Goal: Task Accomplishment & Management: Use online tool/utility

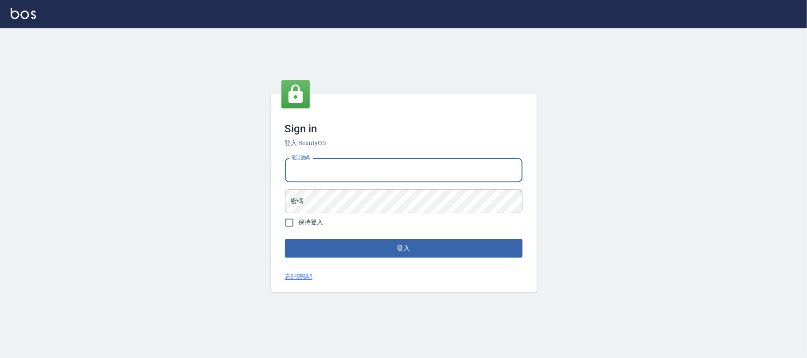
click at [294, 161] on div "電話號碼 電話號碼" at bounding box center [403, 171] width 237 height 24
type input "0225420586"
click at [285, 239] on button "登入" at bounding box center [403, 248] width 237 height 19
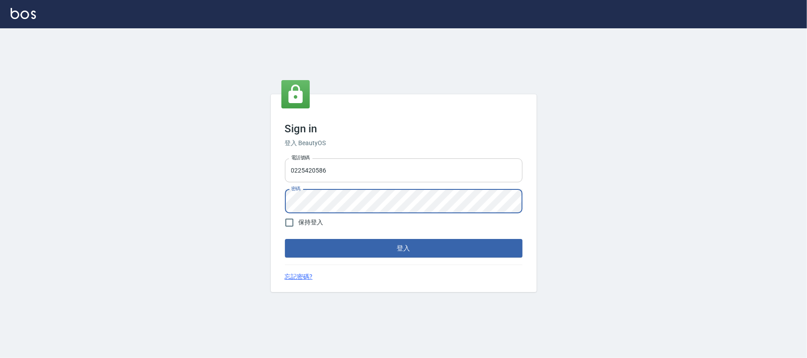
click at [285, 239] on button "登入" at bounding box center [403, 248] width 237 height 19
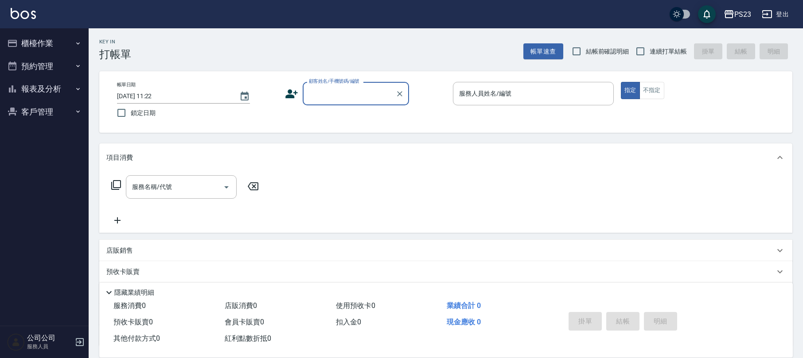
click at [66, 51] on button "櫃檯作業" at bounding box center [45, 43] width 82 height 23
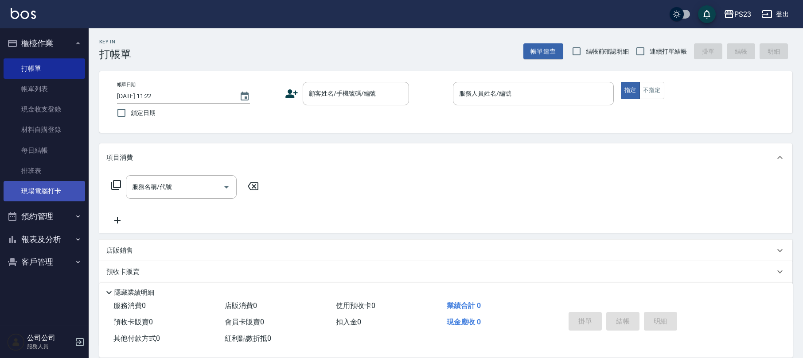
click at [63, 193] on link "現場電腦打卡" at bounding box center [45, 191] width 82 height 20
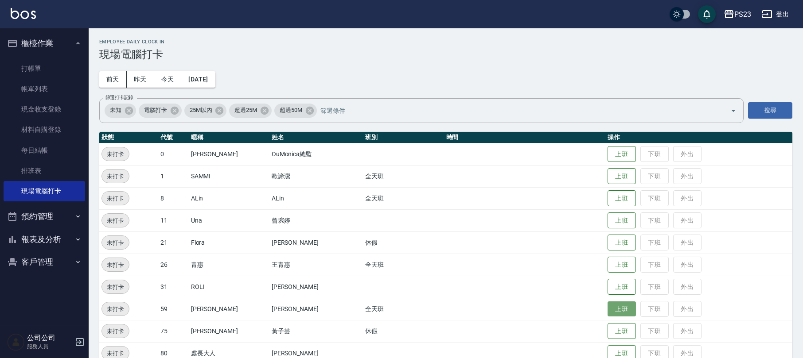
click at [607, 303] on button "上班" at bounding box center [621, 310] width 28 height 16
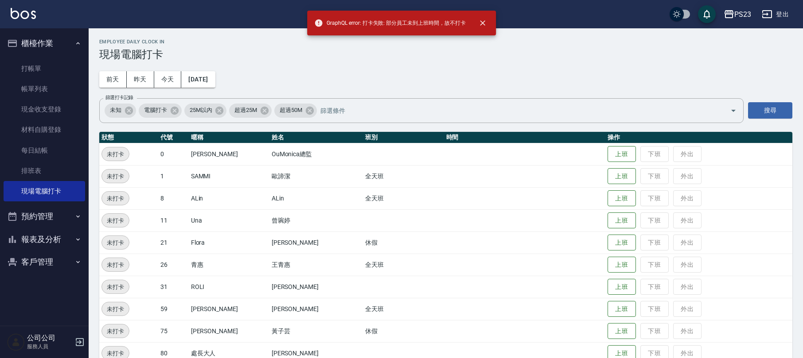
click at [533, 308] on td at bounding box center [524, 309] width 161 height 22
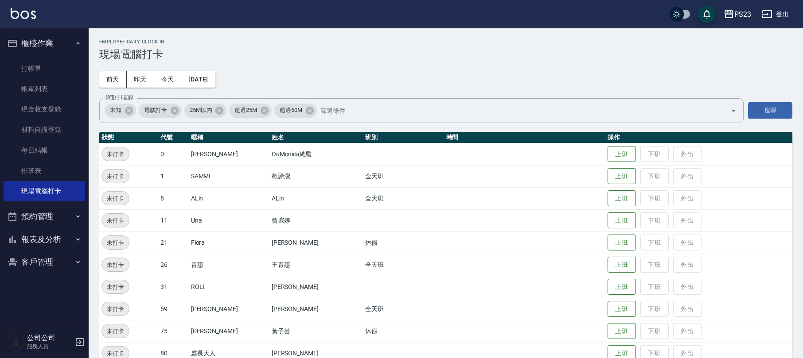
click at [45, 241] on button "報表及分析" at bounding box center [45, 239] width 82 height 23
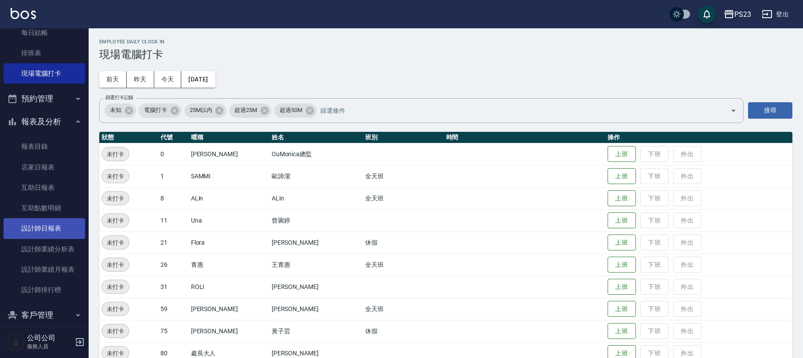
click at [52, 224] on link "設計師日報表" at bounding box center [45, 228] width 82 height 20
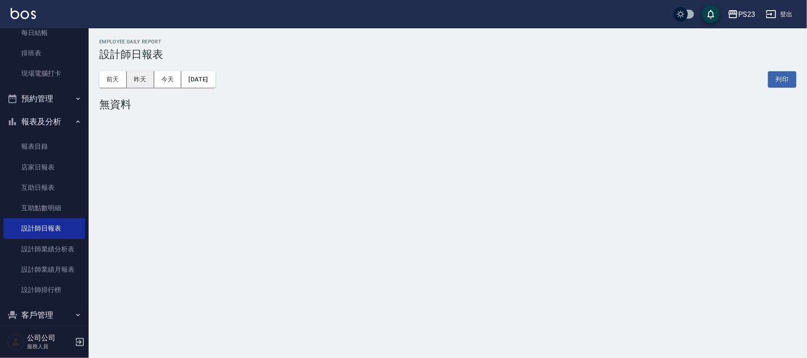
click at [142, 79] on button "昨天" at bounding box center [140, 79] width 27 height 16
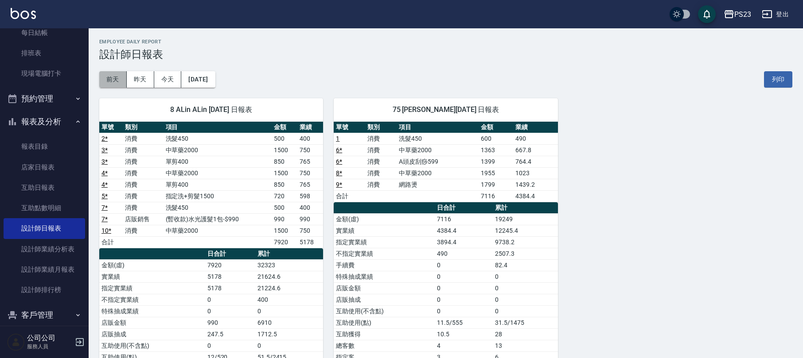
click at [121, 77] on button "前天" at bounding box center [112, 79] width 27 height 16
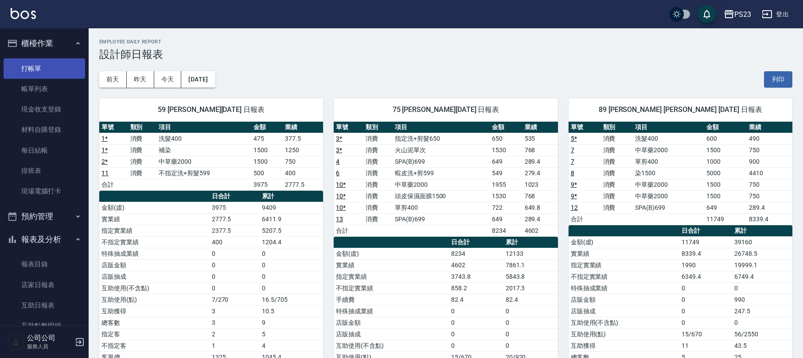
click at [39, 64] on link "打帳單" at bounding box center [45, 68] width 82 height 20
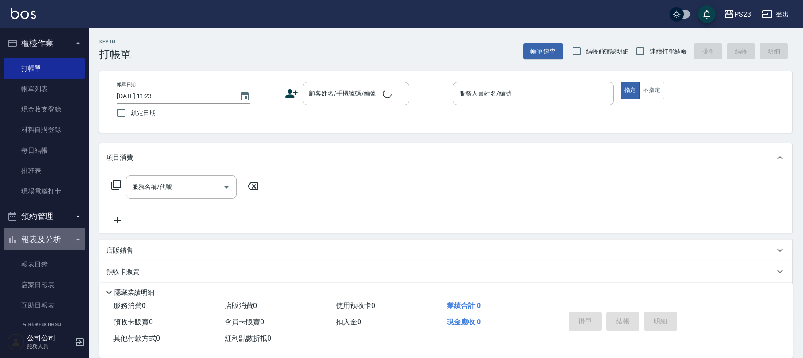
click at [67, 236] on button "報表及分析" at bounding box center [45, 239] width 82 height 23
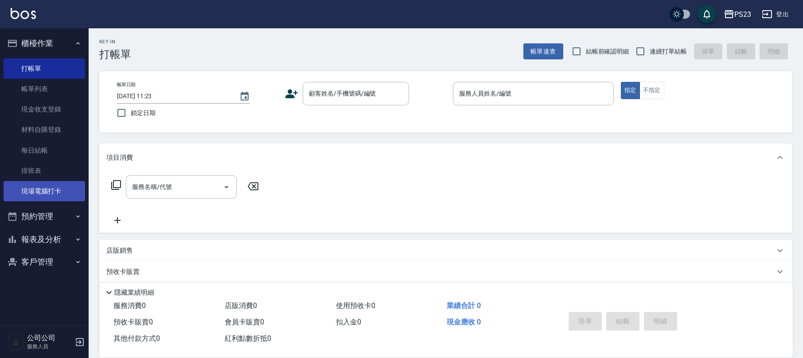
click at [50, 197] on link "現場電腦打卡" at bounding box center [45, 191] width 82 height 20
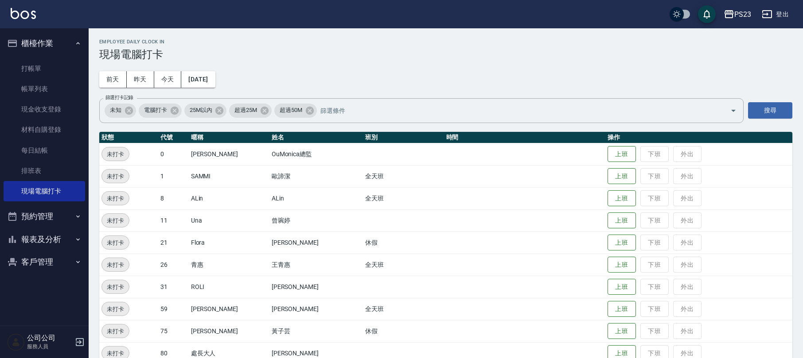
scroll to position [39, 0]
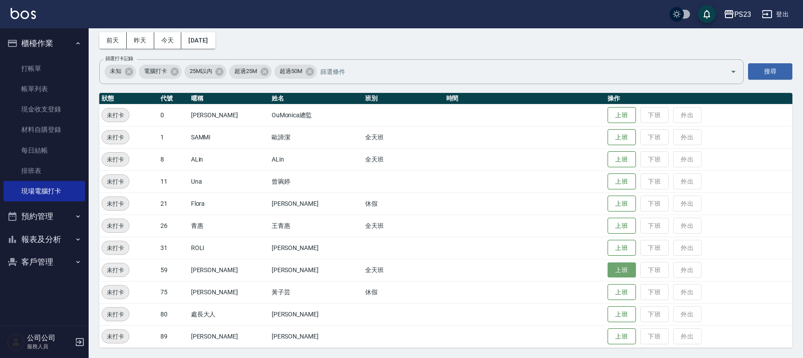
click at [607, 266] on button "上班" at bounding box center [621, 271] width 28 height 16
click at [607, 135] on button "上班" at bounding box center [621, 138] width 28 height 16
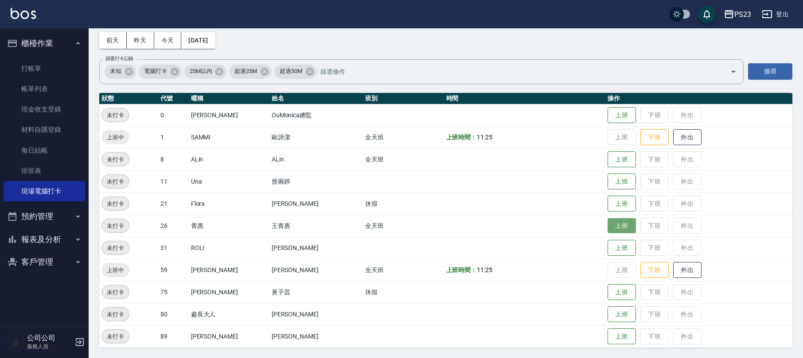
click at [607, 231] on button "上班" at bounding box center [621, 226] width 28 height 16
click at [608, 164] on button "上班" at bounding box center [621, 160] width 28 height 16
